Goal: Register for event/course

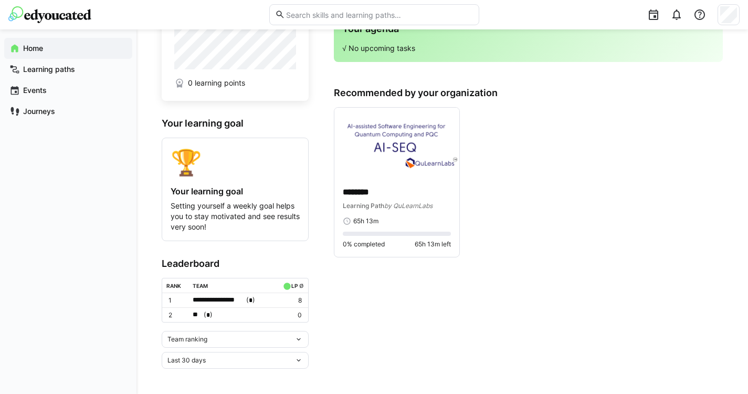
scroll to position [98, 0]
click at [396, 201] on div "Learning Path by QuLearnLabs" at bounding box center [397, 206] width 108 height 11
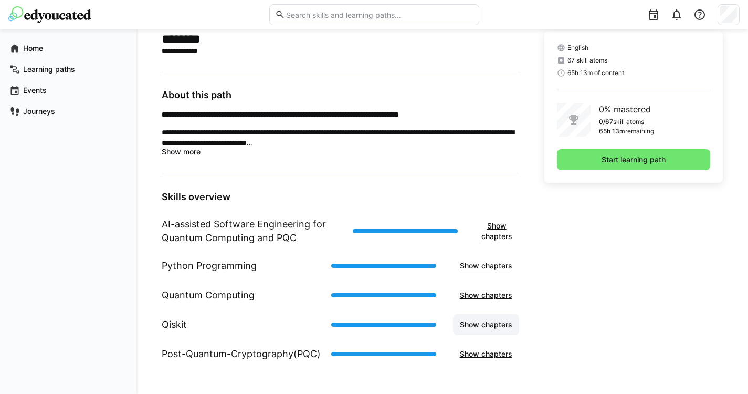
scroll to position [315, 0]
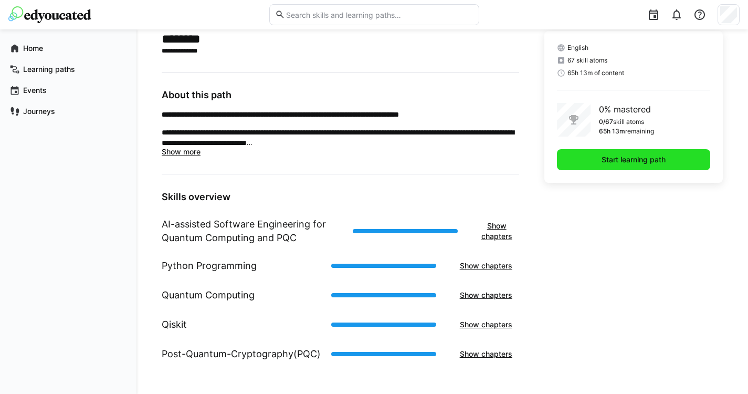
click at [621, 164] on span "Start learning path" at bounding box center [633, 159] width 67 height 11
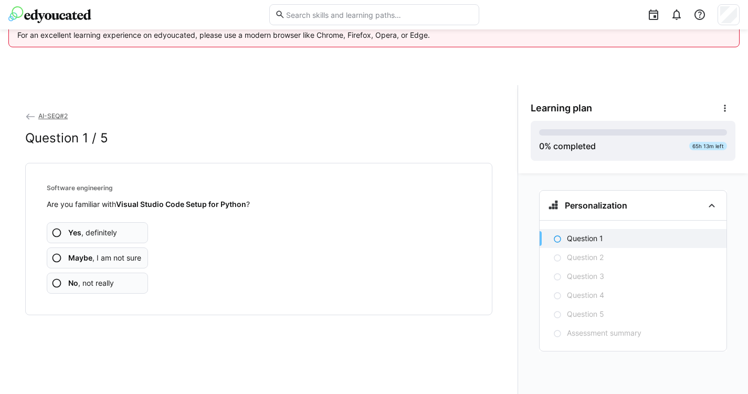
scroll to position [56, 0]
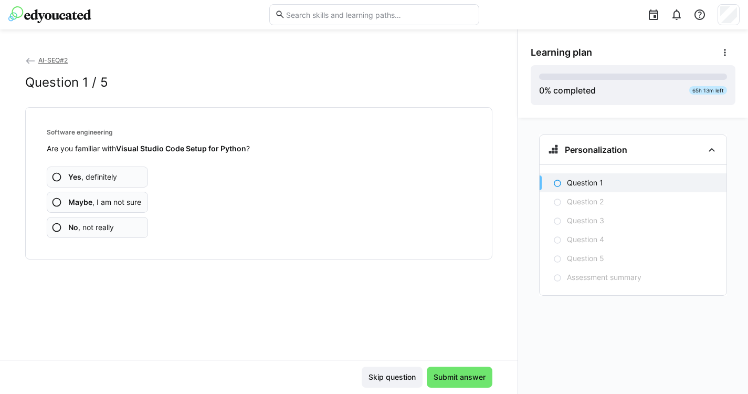
click at [58, 202] on eds-icon at bounding box center [56, 202] width 11 height 11
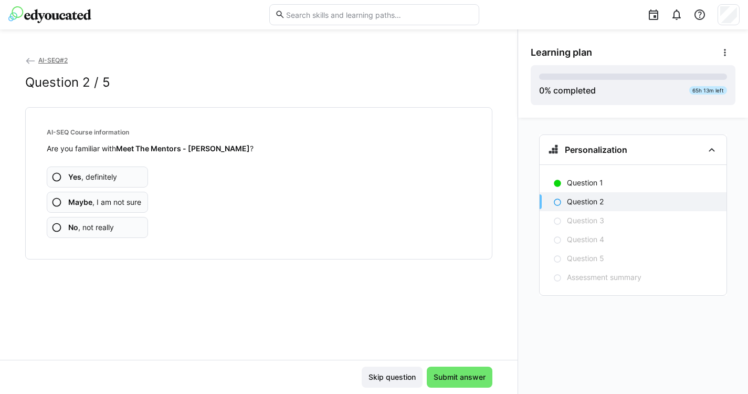
click at [118, 179] on app-assessment-question-radio "Yes , definitely" at bounding box center [97, 176] width 101 height 21
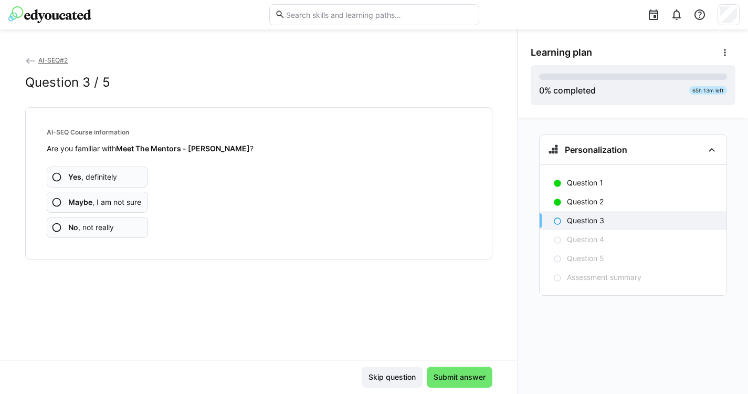
click at [92, 222] on span "No , not really" at bounding box center [91, 227] width 46 height 11
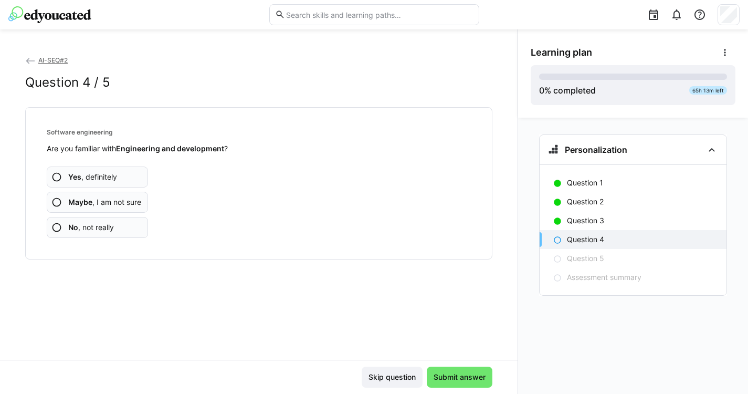
click at [103, 176] on span "Yes , definitely" at bounding box center [92, 177] width 49 height 11
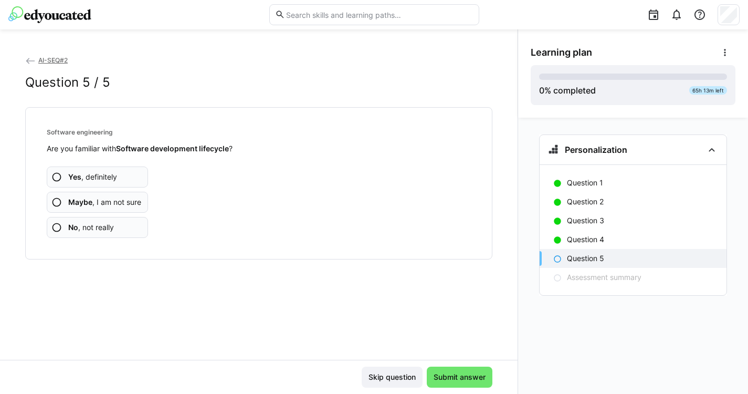
click at [113, 173] on span "Yes , definitely" at bounding box center [92, 177] width 49 height 11
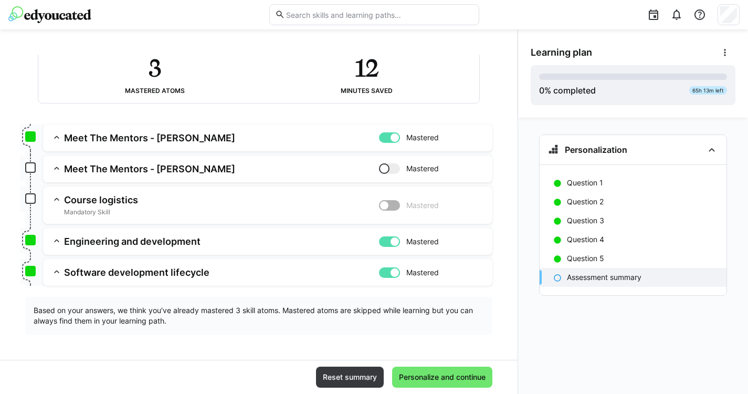
scroll to position [76, 0]
click at [445, 378] on span "Personalize and continue" at bounding box center [442, 377] width 90 height 11
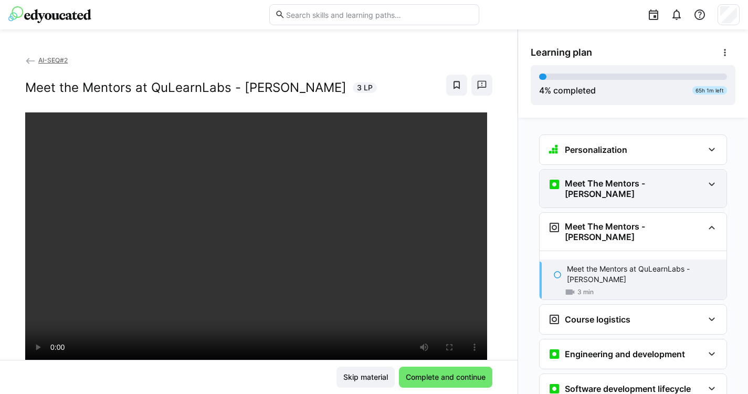
scroll to position [0, 0]
click at [707, 184] on eds-icon at bounding box center [712, 184] width 13 height 13
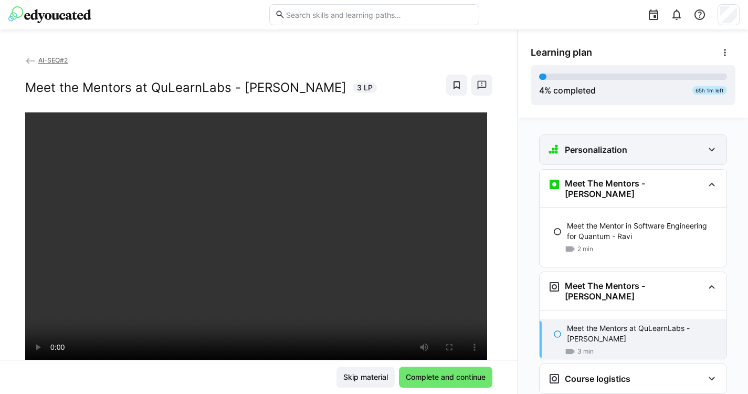
click at [714, 151] on eds-icon at bounding box center [712, 149] width 13 height 13
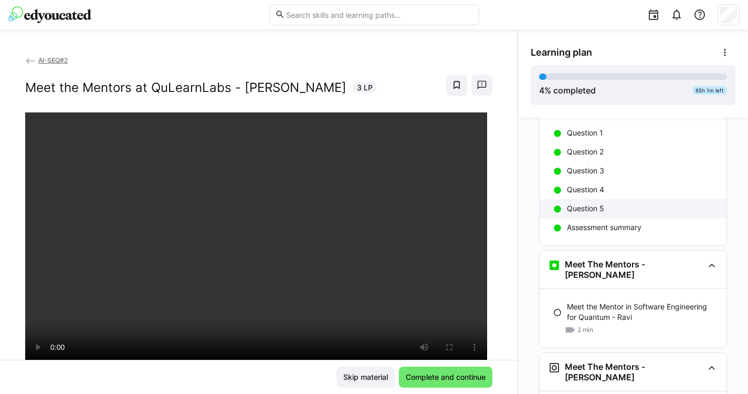
scroll to position [57, 0]
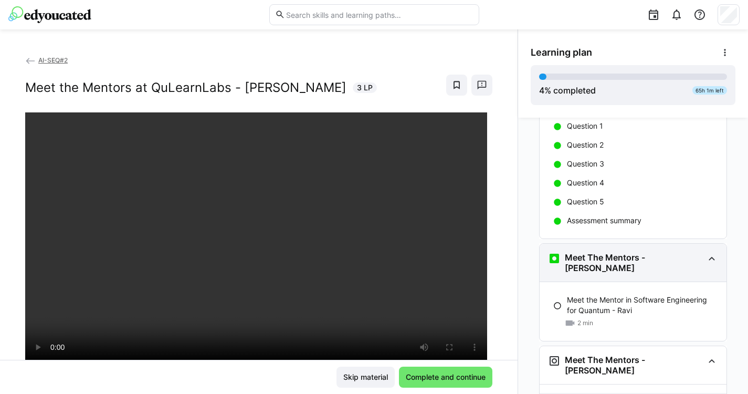
click at [634, 259] on h3 "Meet The Mentors - [PERSON_NAME]" at bounding box center [634, 262] width 139 height 21
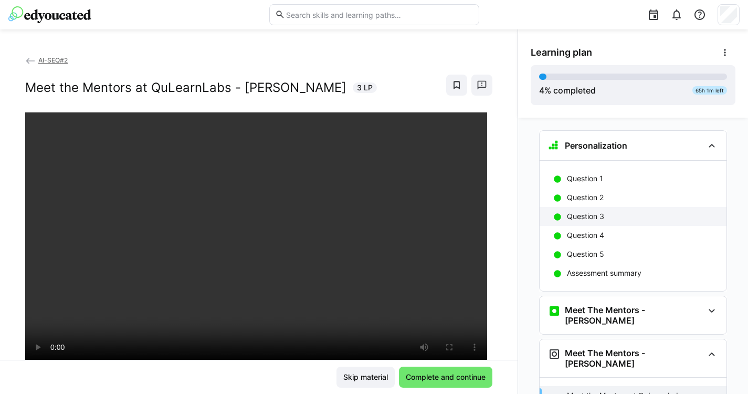
scroll to position [4, 0]
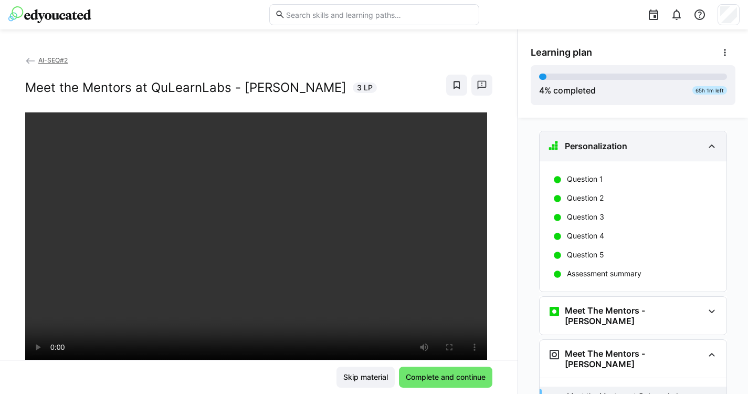
click at [716, 142] on eds-icon at bounding box center [712, 146] width 13 height 13
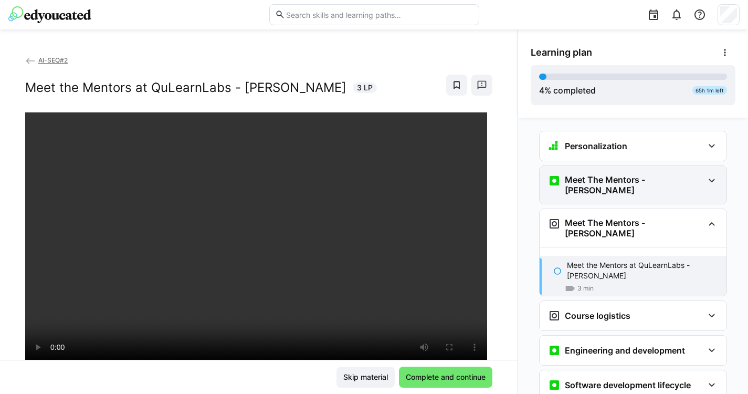
click at [664, 185] on h3 "Meet The Mentors - [PERSON_NAME]" at bounding box center [634, 184] width 139 height 21
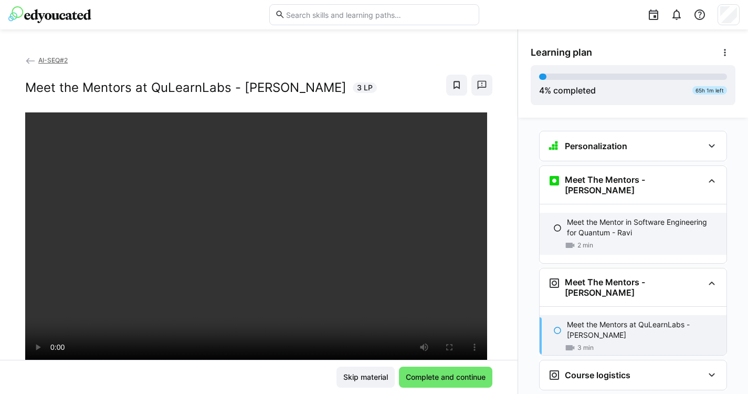
click at [609, 217] on p "Meet the Mentor in Software Engineering for Quantum - Ravi" at bounding box center [642, 227] width 151 height 21
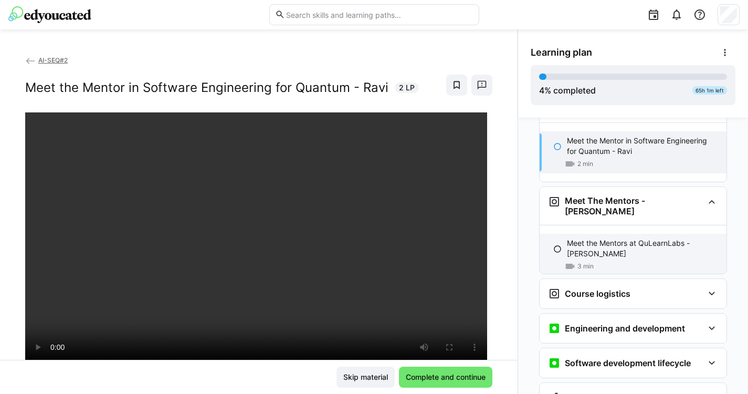
scroll to position [88, 0]
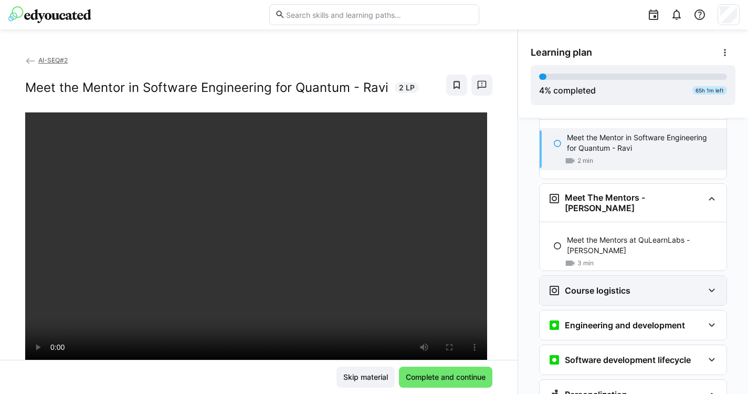
click at [616, 285] on h3 "Course logistics" at bounding box center [598, 290] width 66 height 11
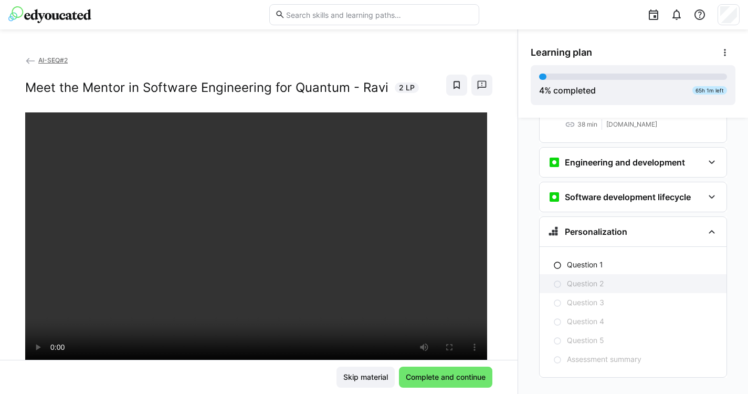
scroll to position [362, 0]
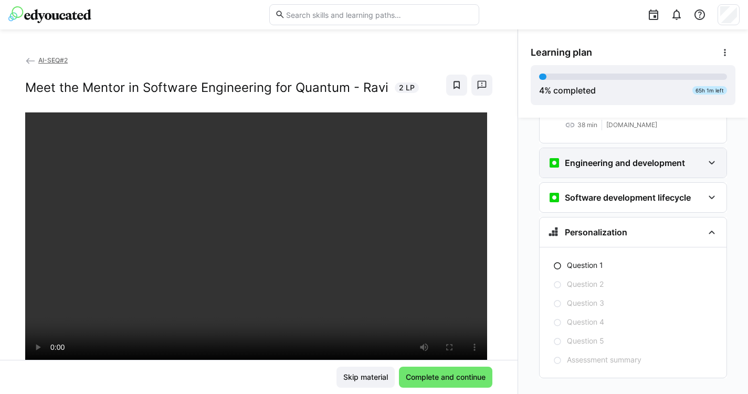
click at [689, 156] on div "Engineering and development" at bounding box center [625, 162] width 155 height 13
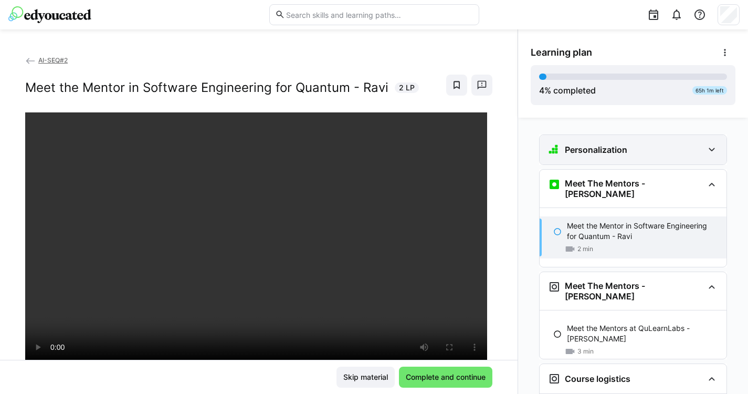
scroll to position [0, 0]
click at [680, 138] on div "Personalization" at bounding box center [633, 149] width 187 height 29
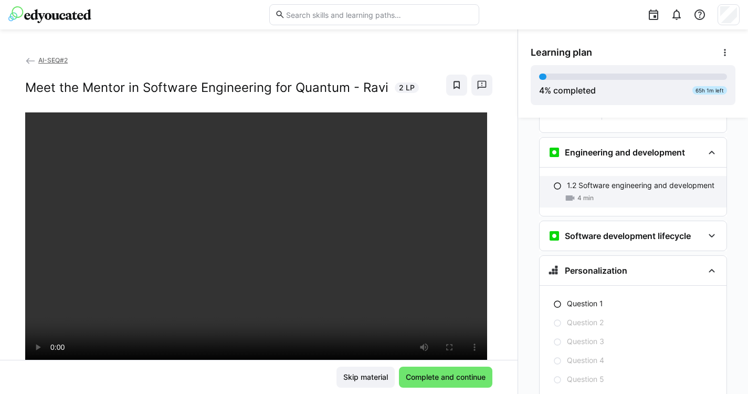
scroll to position [506, 0]
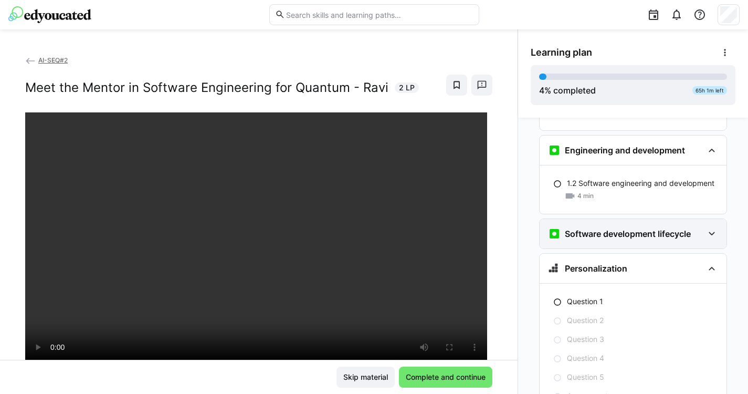
click at [696, 227] on div "Software development lifecycle" at bounding box center [625, 233] width 155 height 13
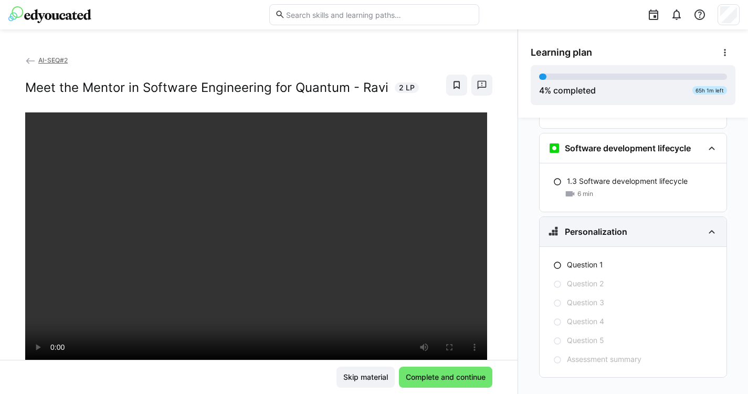
scroll to position [591, 0]
click at [696, 226] on div "Personalization" at bounding box center [625, 232] width 155 height 13
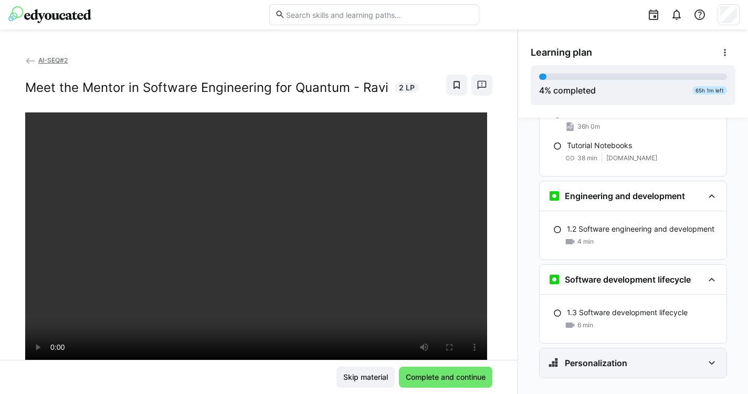
scroll to position [56, 0]
click at [704, 348] on div "Personalization" at bounding box center [633, 362] width 187 height 29
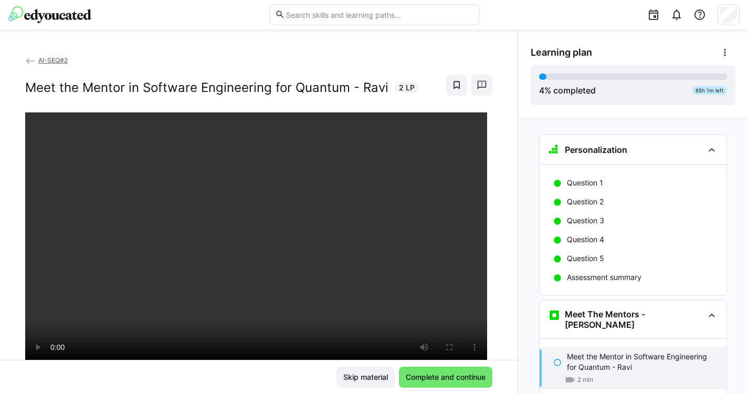
scroll to position [0, 0]
